Goal: Find specific page/section: Find specific page/section

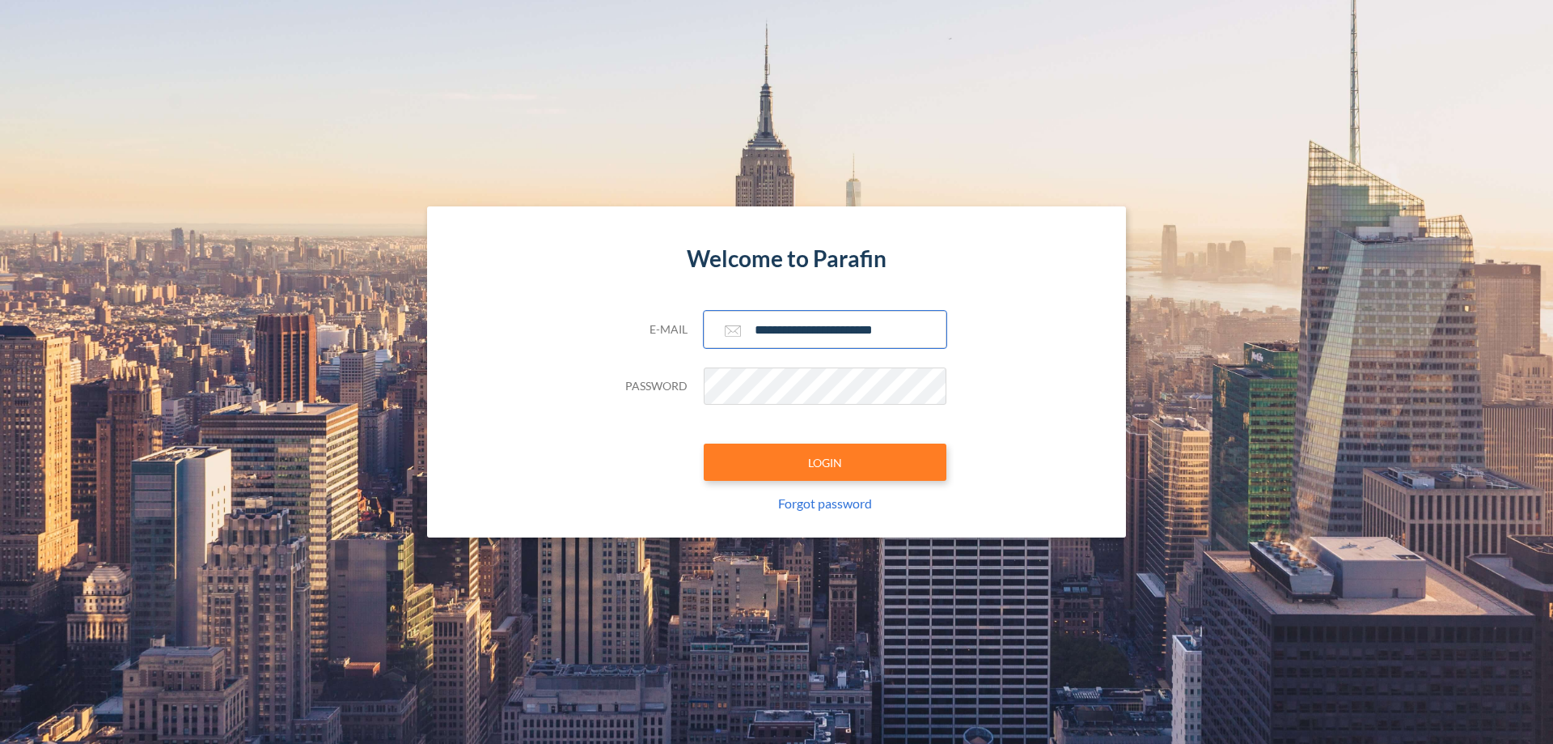
type input "**********"
click at [825, 462] on button "LOGIN" at bounding box center [825, 461] width 243 height 37
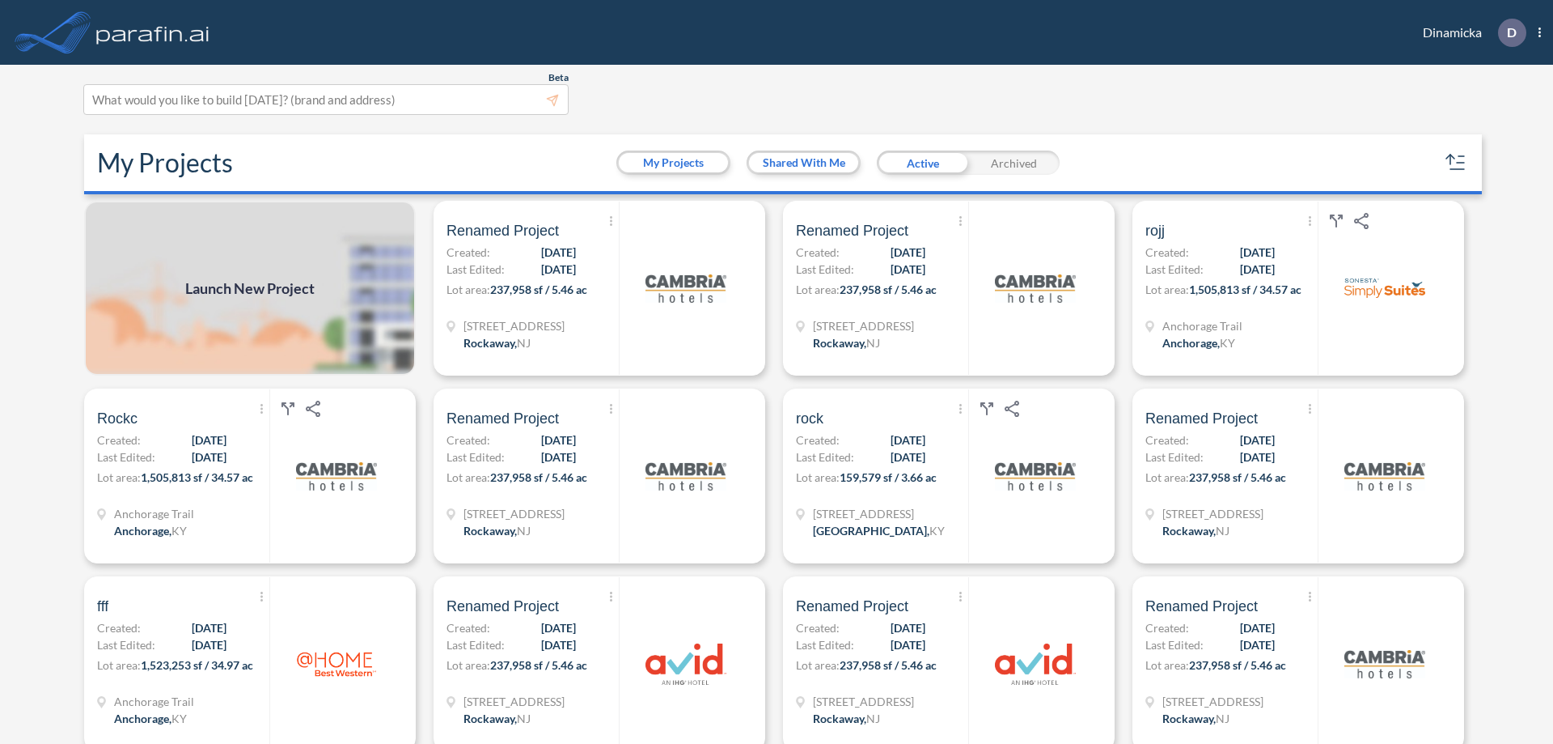
scroll to position [4, 0]
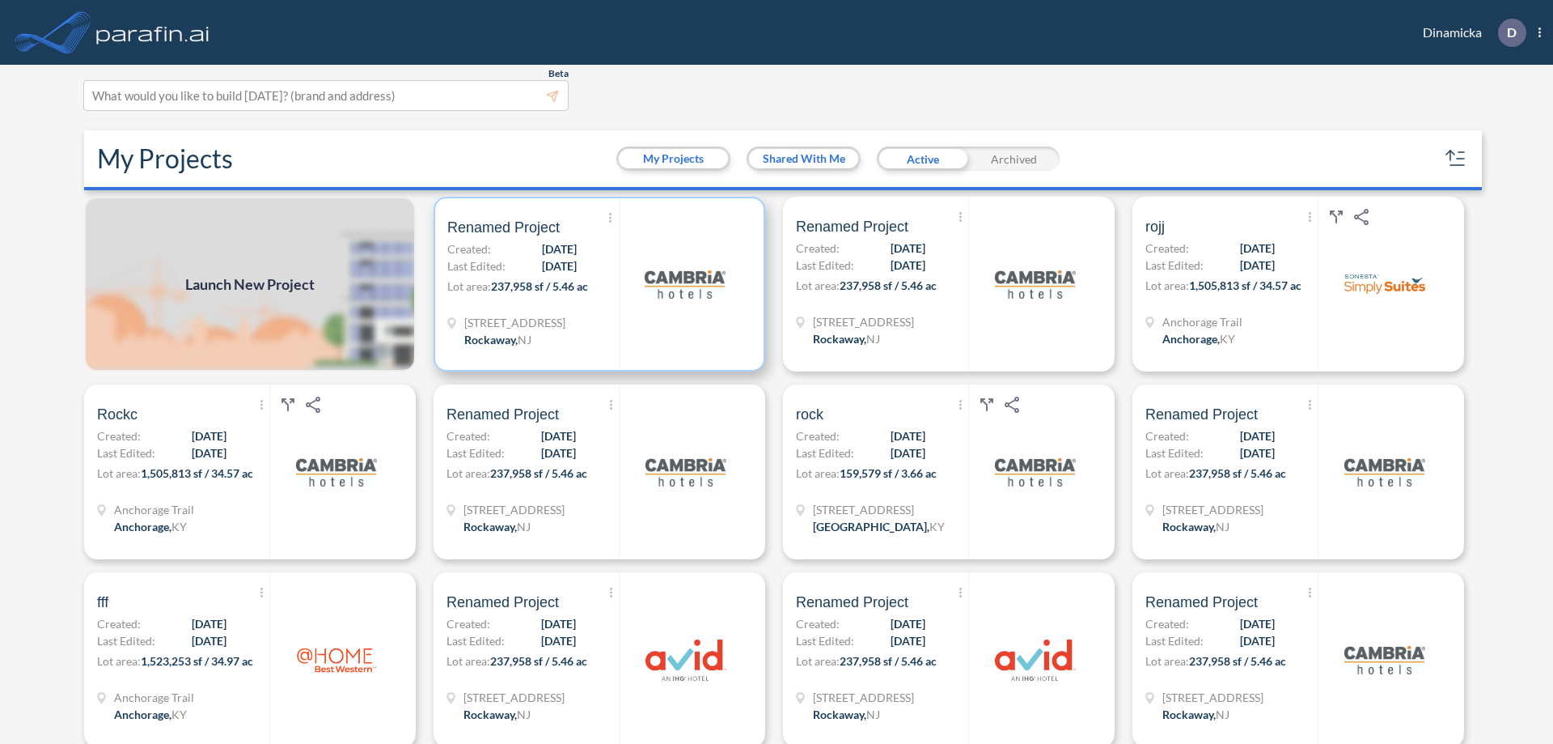
click at [596, 284] on p "Lot area: 237,958 sf / 5.46 ac" at bounding box center [533, 289] width 172 height 23
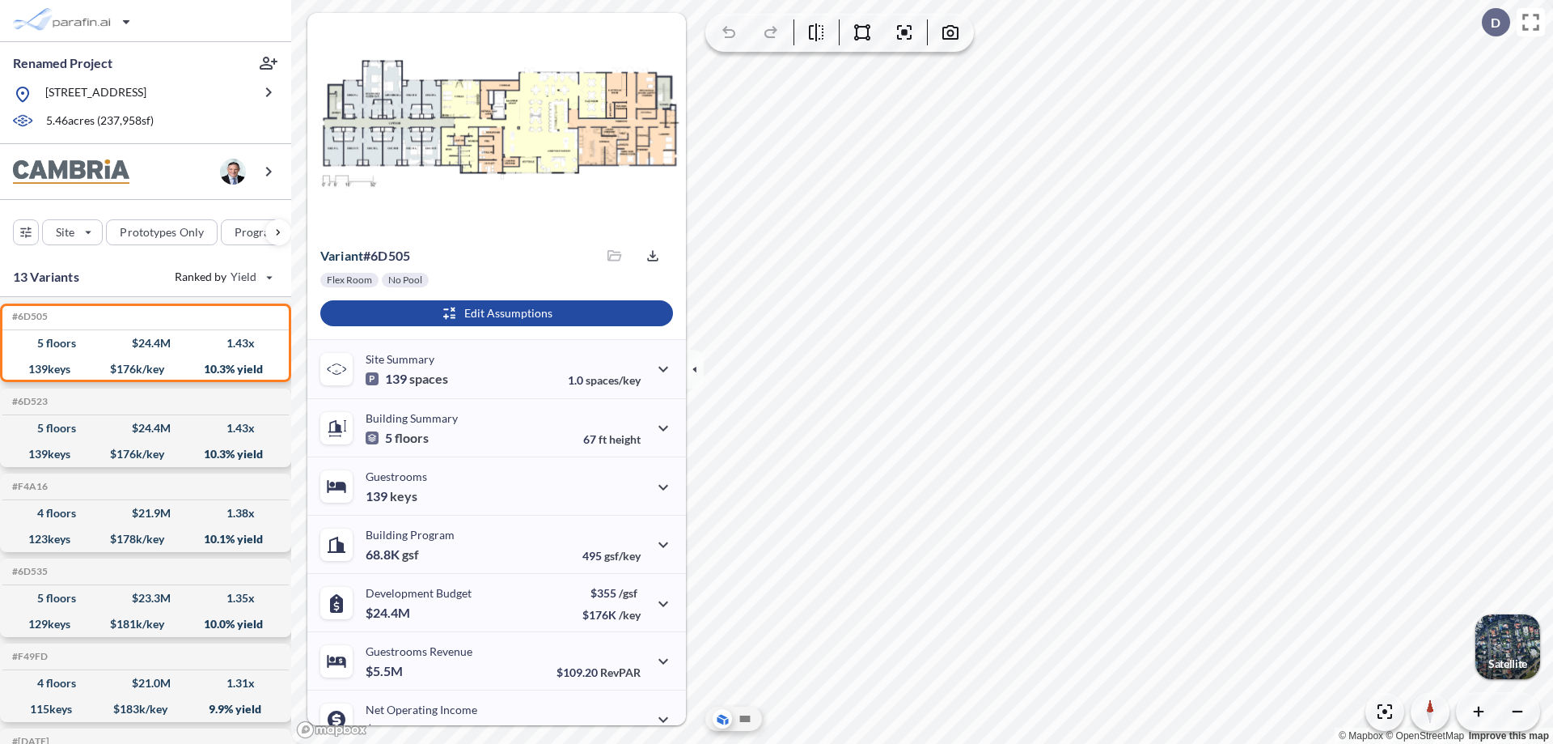
scroll to position [82, 0]
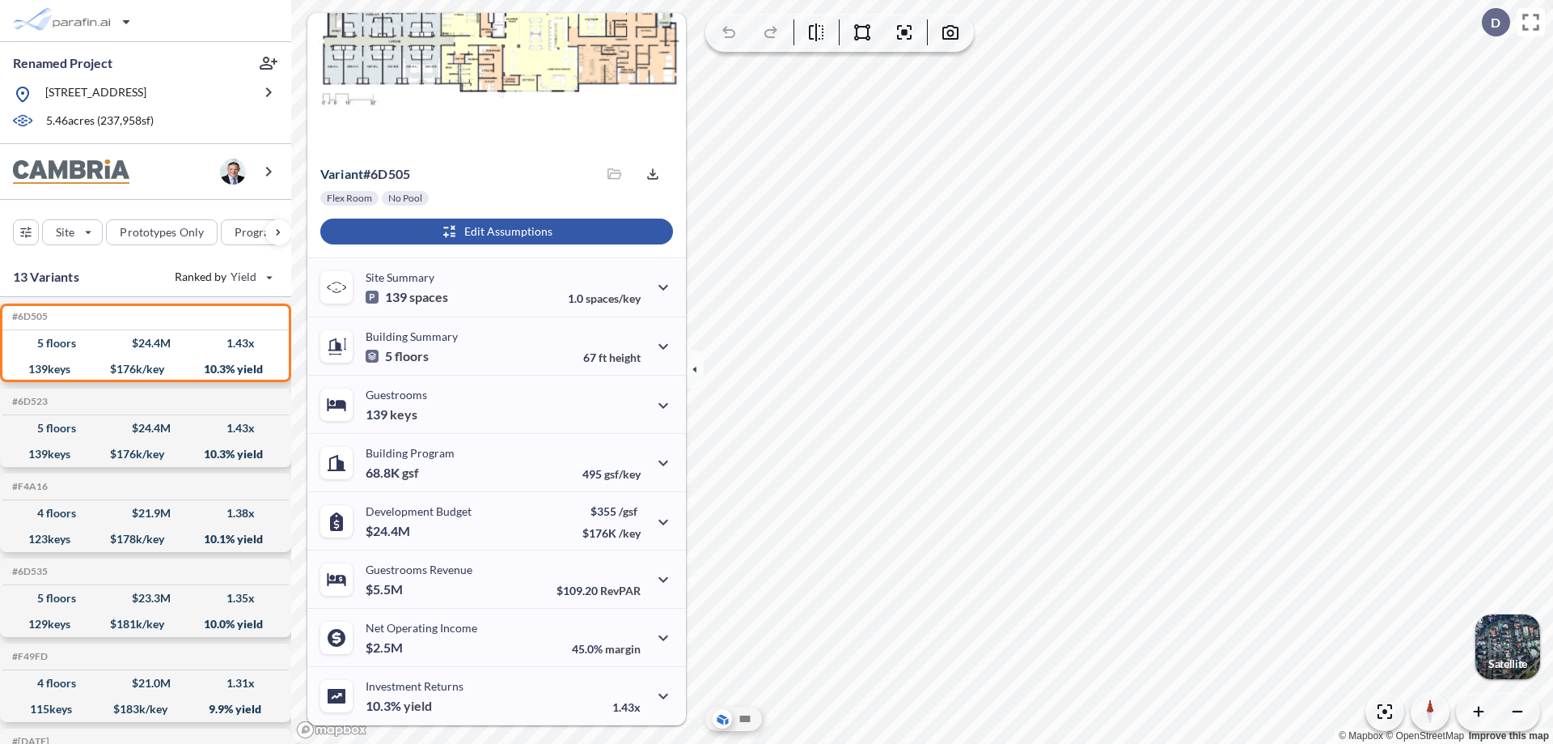
click at [494, 231] on div "button" at bounding box center [496, 231] width 353 height 26
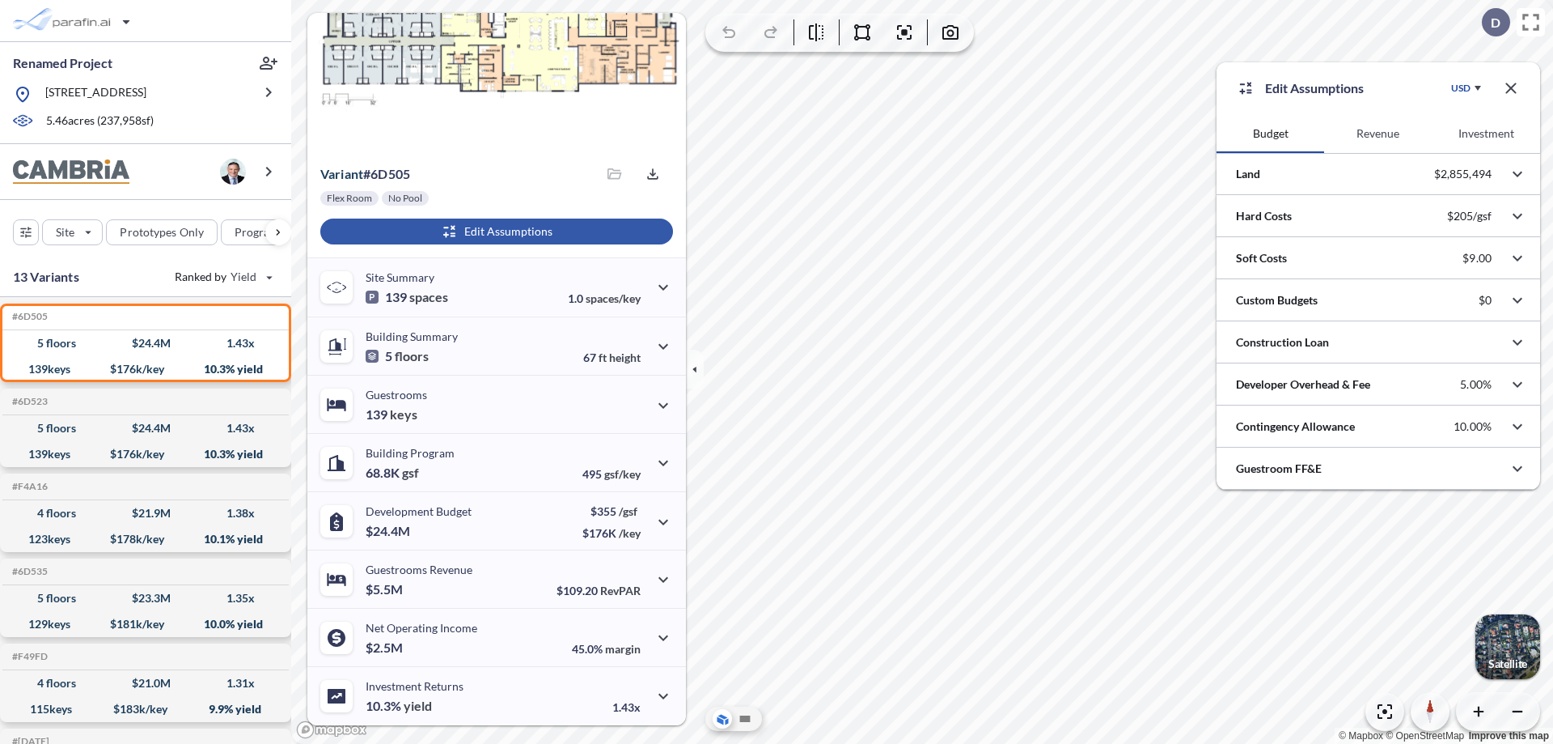
click at [1378, 134] on button "Revenue" at bounding box center [1378, 133] width 108 height 39
